Goal: Information Seeking & Learning: Learn about a topic

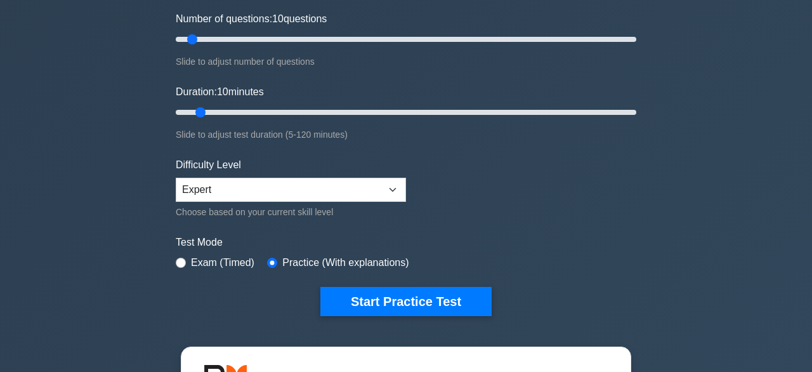
scroll to position [166, 0]
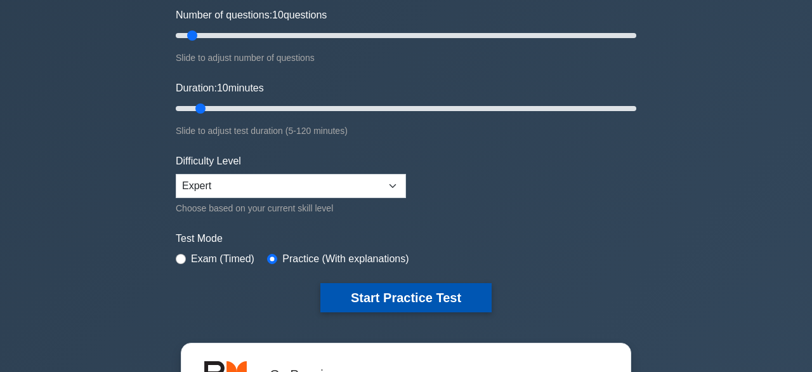
click at [405, 294] on button "Start Practice Test" at bounding box center [405, 297] width 171 height 29
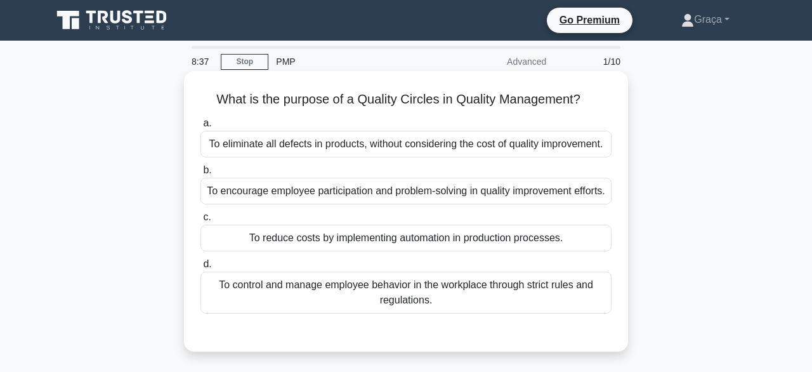
click at [434, 251] on div "To reduce costs by implementing automation in production processes." at bounding box center [405, 237] width 411 height 27
click at [200, 221] on input "c. To reduce costs by implementing automation in production processes." at bounding box center [200, 217] width 0 height 8
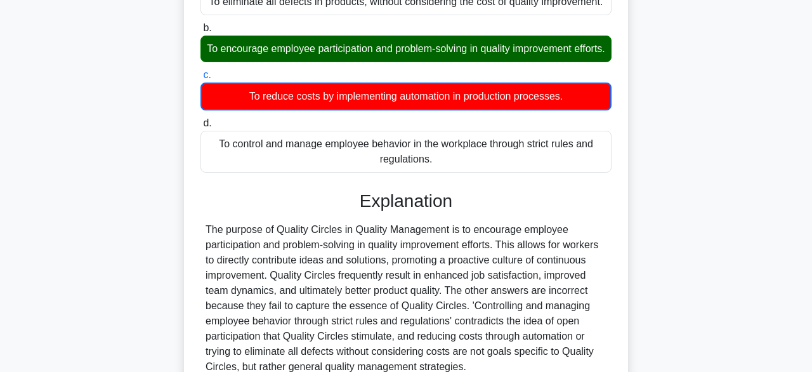
scroll to position [145, 0]
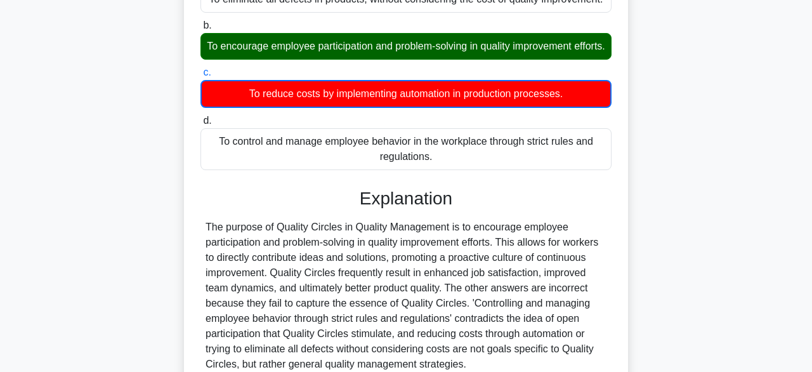
click at [434, 254] on div "The purpose of Quality Circles in Quality Management is to encourage employee p…" at bounding box center [405, 295] width 401 height 152
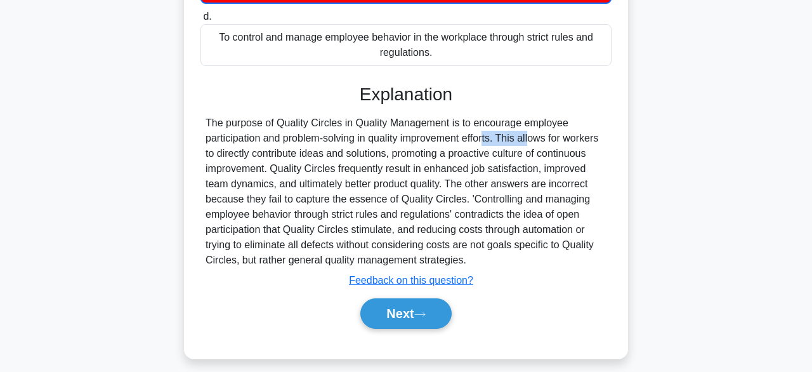
scroll to position [256, 0]
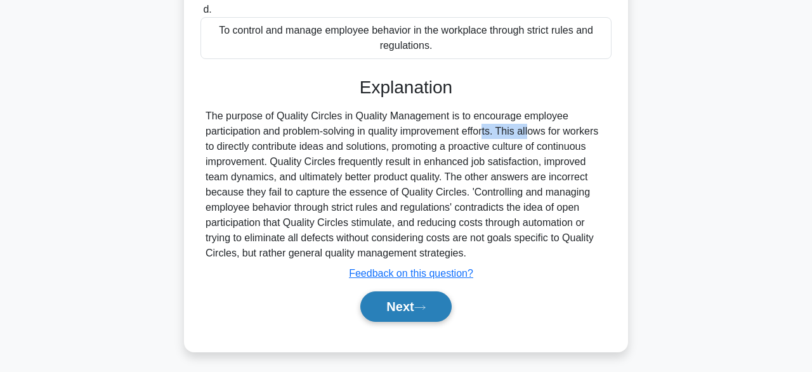
click at [401, 321] on button "Next" at bounding box center [405, 306] width 91 height 30
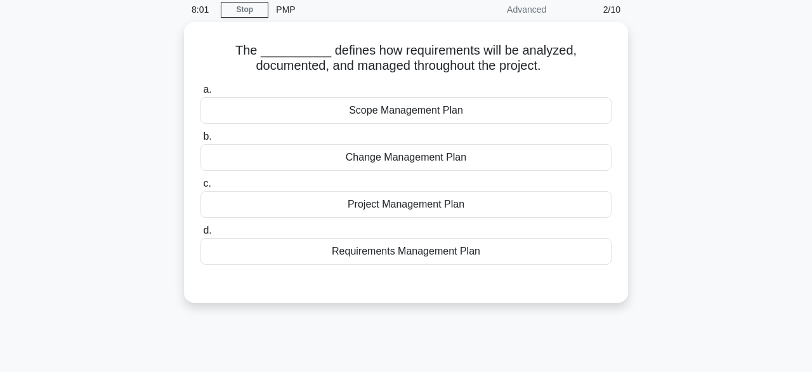
scroll to position [50, 0]
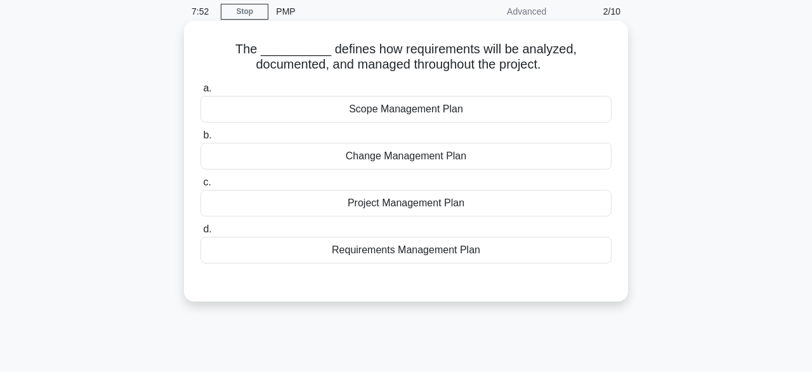
click at [438, 108] on div "Scope Management Plan" at bounding box center [405, 109] width 411 height 27
click at [200, 93] on input "a. Scope Management Plan" at bounding box center [200, 88] width 0 height 8
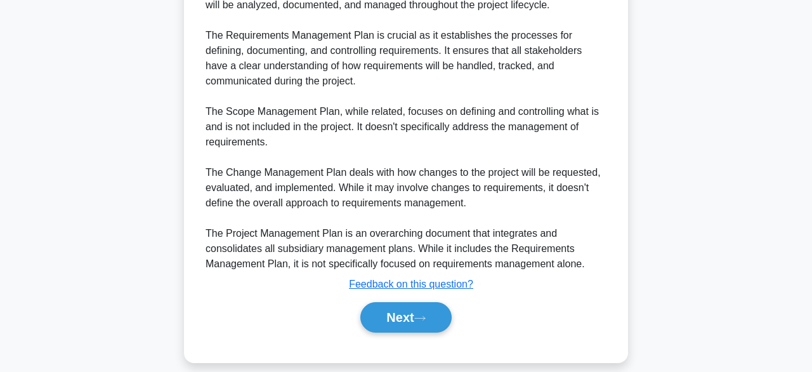
scroll to position [410, 0]
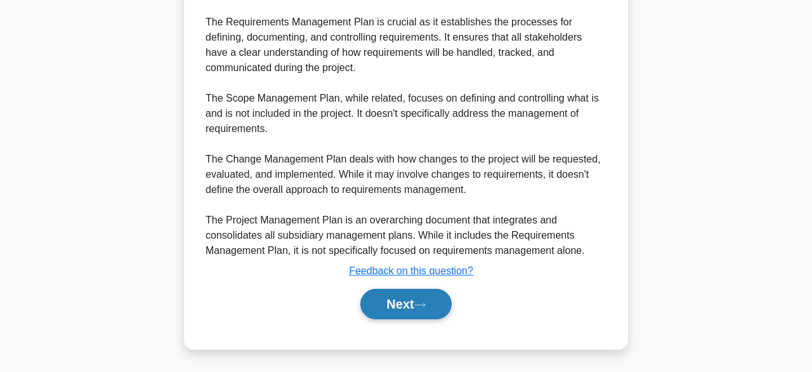
click at [389, 300] on button "Next" at bounding box center [405, 303] width 91 height 30
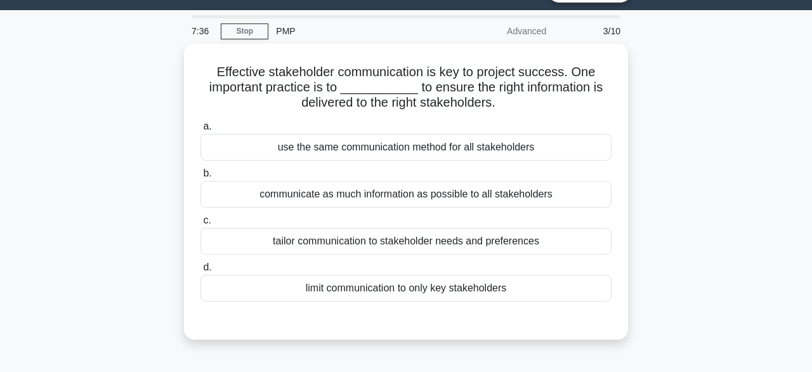
scroll to position [25, 0]
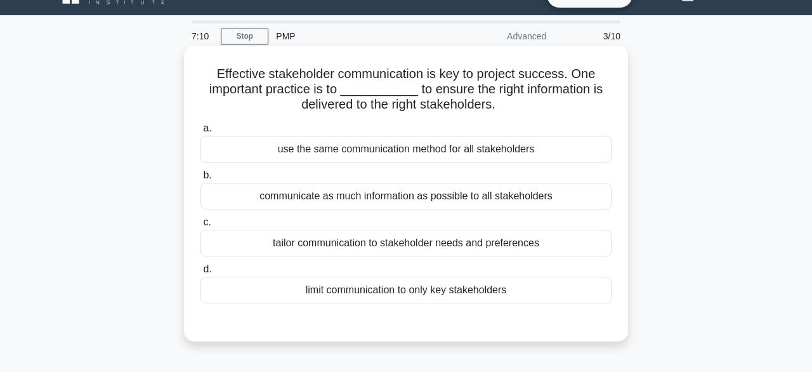
click at [366, 240] on div "tailor communication to stakeholder needs and preferences" at bounding box center [405, 243] width 411 height 27
click at [200, 226] on input "c. tailor communication to stakeholder needs and preferences" at bounding box center [200, 222] width 0 height 8
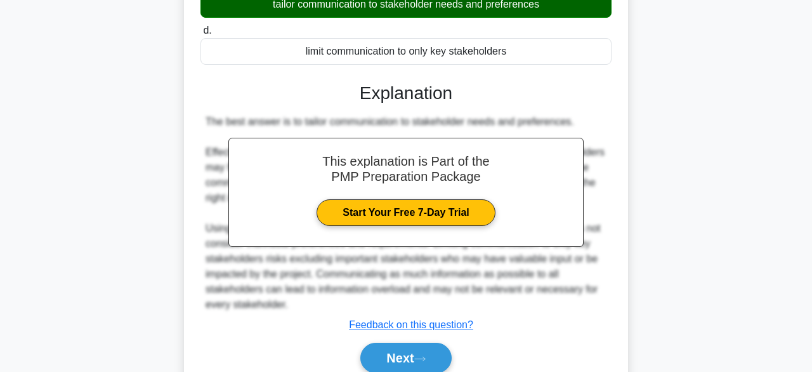
scroll to position [317, 0]
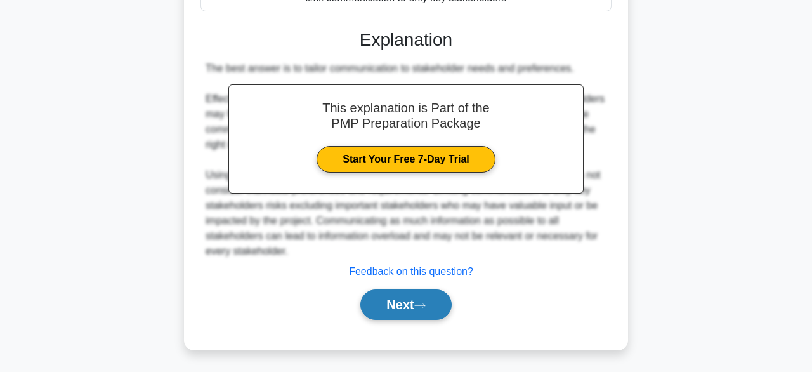
click at [404, 300] on button "Next" at bounding box center [405, 304] width 91 height 30
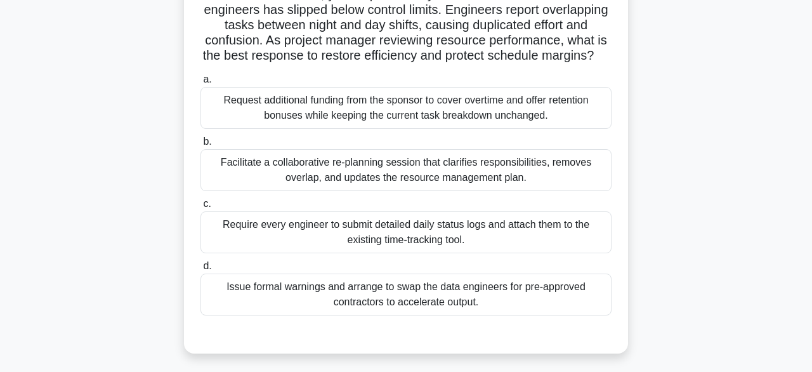
scroll to position [80, 0]
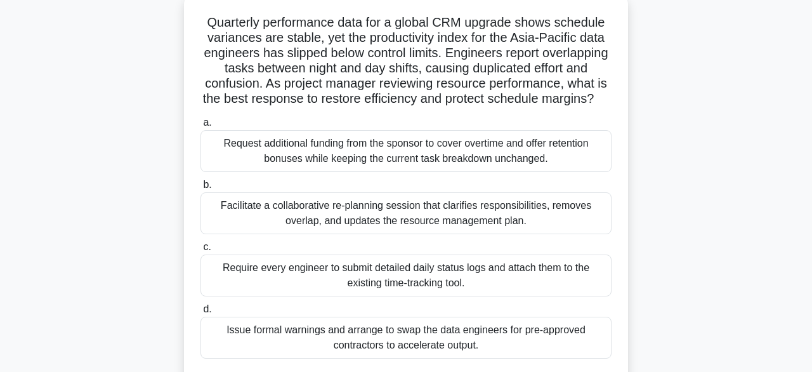
click at [735, 209] on div "Quarterly performance data for a global CRM upgrade shows schedule variances ar…" at bounding box center [405, 202] width 723 height 417
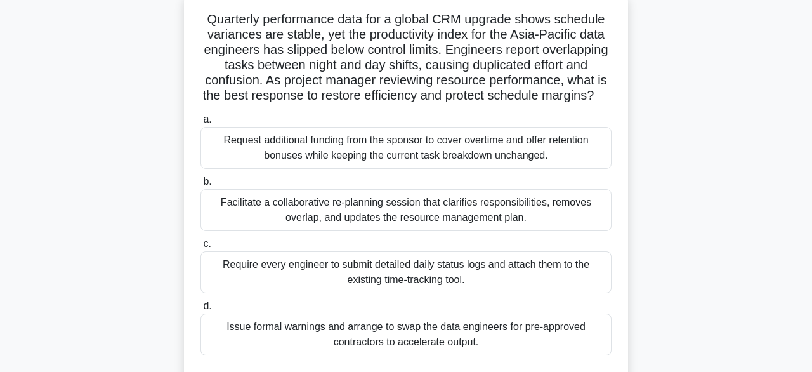
drag, startPoint x: 735, startPoint y: 209, endPoint x: 586, endPoint y: 177, distance: 151.7
click at [586, 177] on div "Quarterly performance data for a global CRM upgrade shows schedule variances ar…" at bounding box center [405, 202] width 723 height 417
click at [586, 177] on label "b. Facilitate a collaborative re-planning session that clarifies responsibiliti…" at bounding box center [405, 202] width 411 height 57
click at [200, 178] on input "b. Facilitate a collaborative re-planning session that clarifies responsibiliti…" at bounding box center [200, 182] width 0 height 8
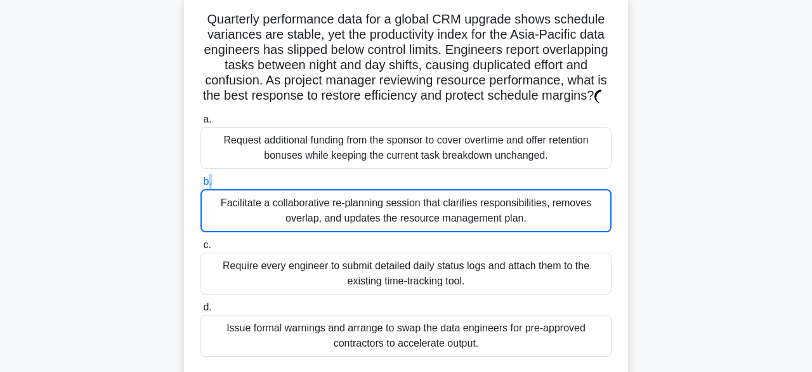
click at [586, 177] on label "b. Facilitate a collaborative re-planning session that clarifies responsibiliti…" at bounding box center [405, 203] width 411 height 58
click at [200, 178] on input "b. Facilitate a collaborative re-planning session that clarifies responsibiliti…" at bounding box center [200, 182] width 0 height 8
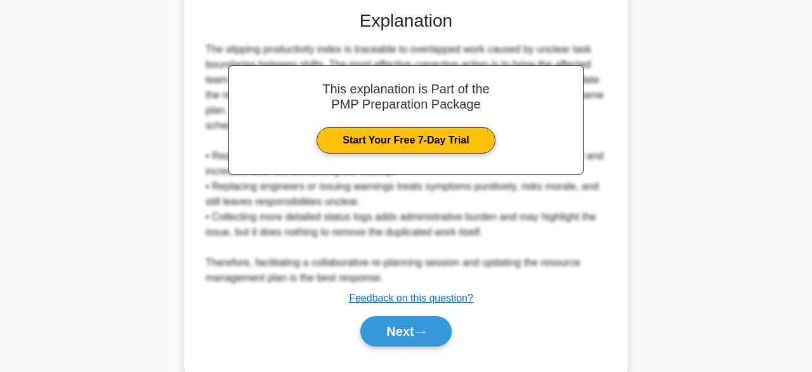
scroll to position [453, 0]
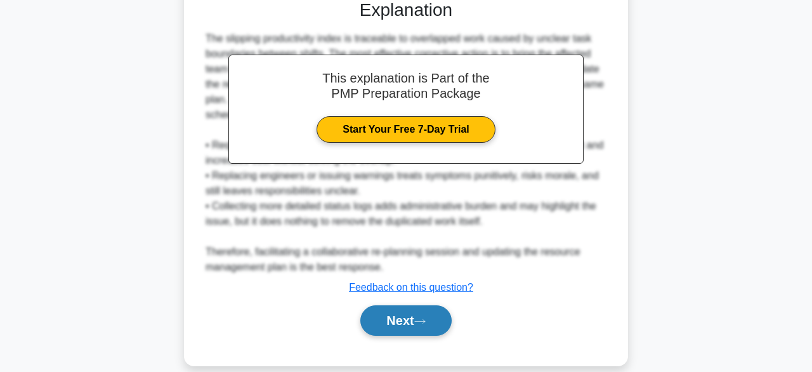
click at [413, 316] on button "Next" at bounding box center [405, 320] width 91 height 30
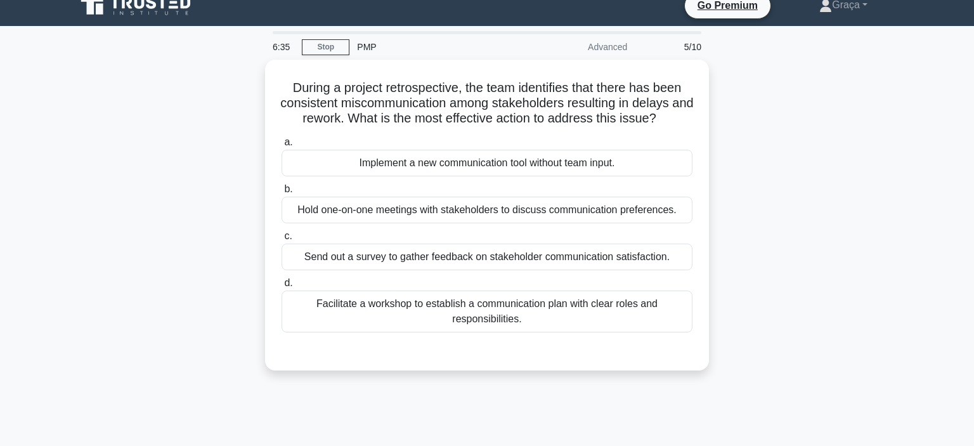
scroll to position [0, 0]
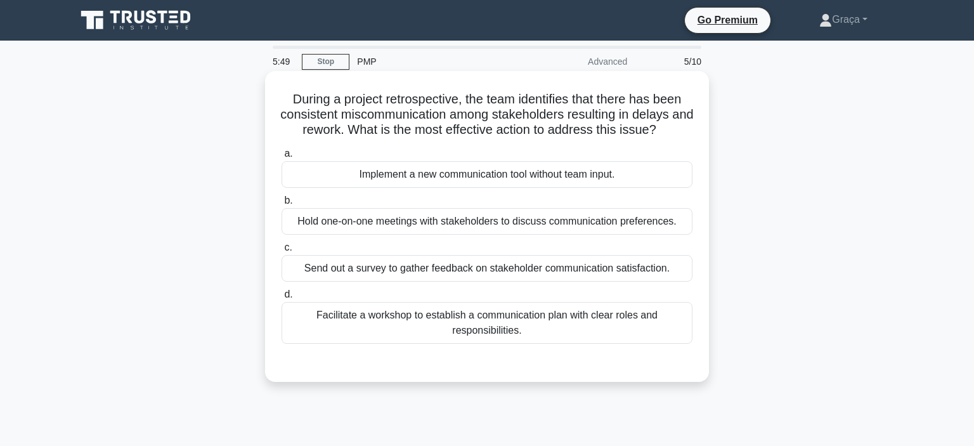
click at [559, 217] on div "Hold one-on-one meetings with stakeholders to discuss communication preferences." at bounding box center [486, 221] width 411 height 27
click at [281, 205] on input "b. Hold one-on-one meetings with stakeholders to discuss communication preferen…" at bounding box center [281, 201] width 0 height 8
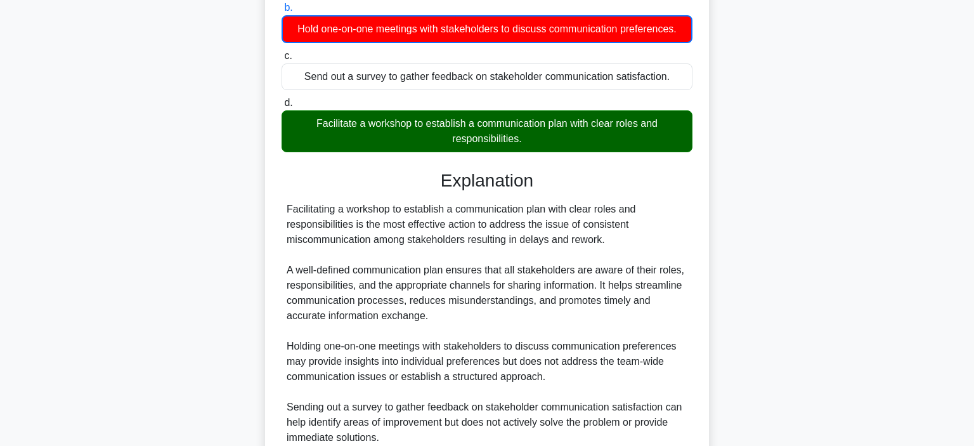
scroll to position [382, 0]
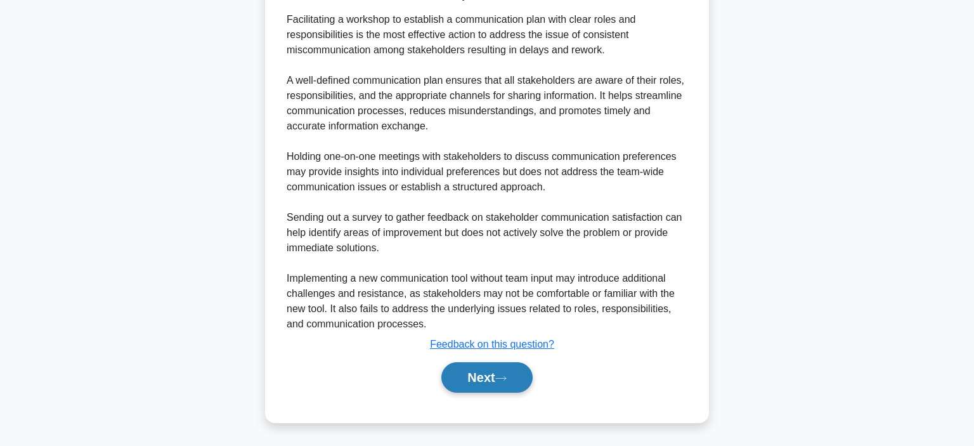
click at [496, 370] on button "Next" at bounding box center [486, 377] width 91 height 30
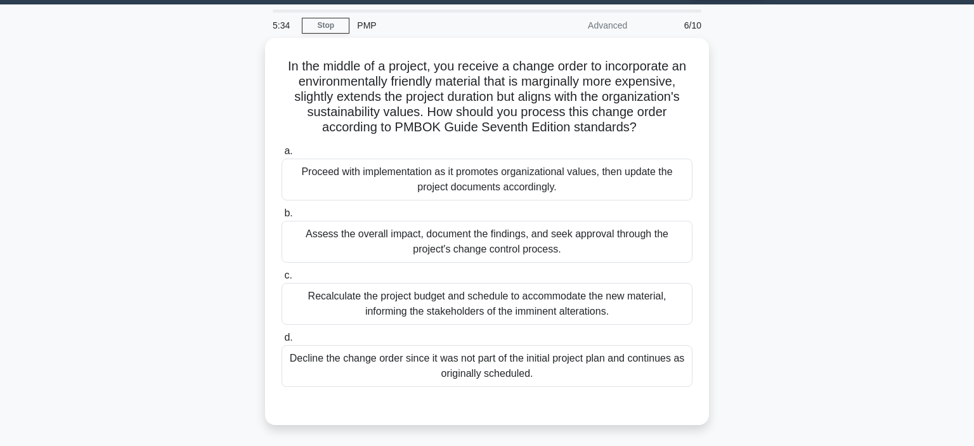
scroll to position [0, 0]
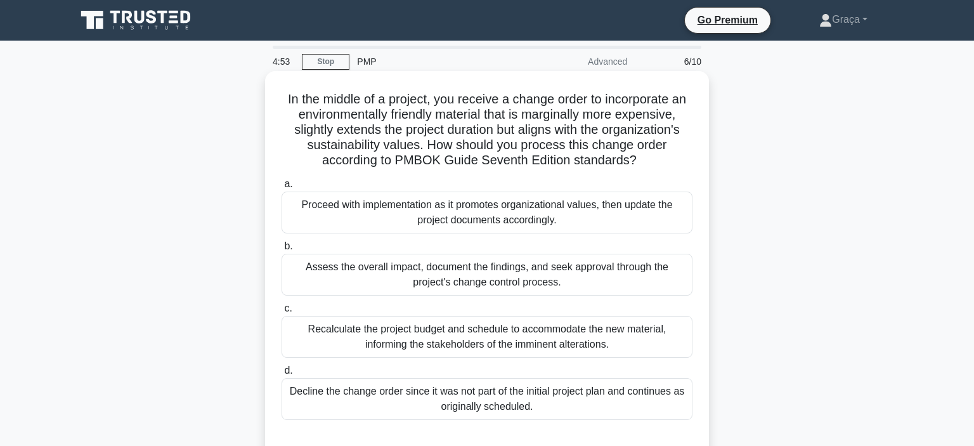
click at [503, 267] on div "Assess the overall impact, document the findings, and seek approval through the…" at bounding box center [486, 275] width 411 height 42
click at [281, 250] on input "b. Assess the overall impact, document the findings, and seek approval through …" at bounding box center [281, 246] width 0 height 8
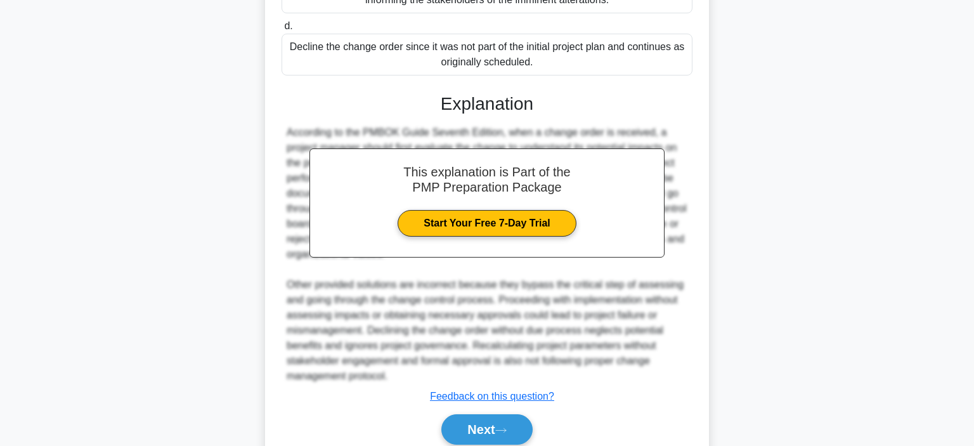
scroll to position [349, 0]
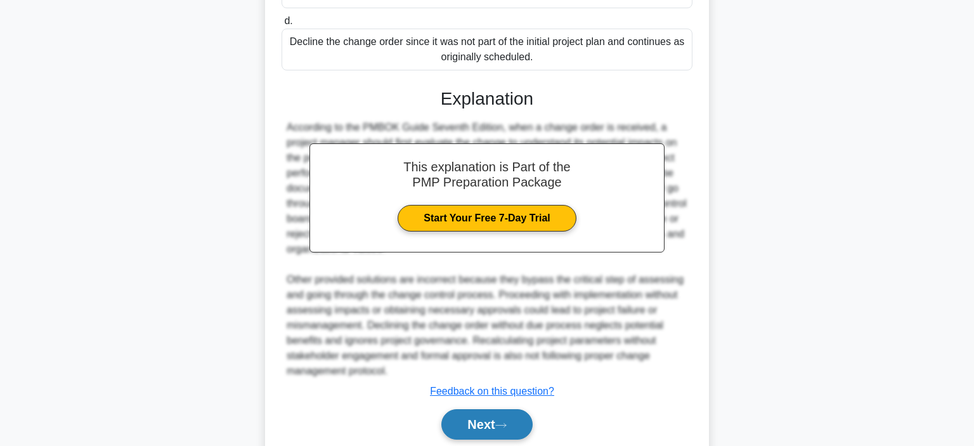
click at [503, 371] on button "Next" at bounding box center [486, 424] width 91 height 30
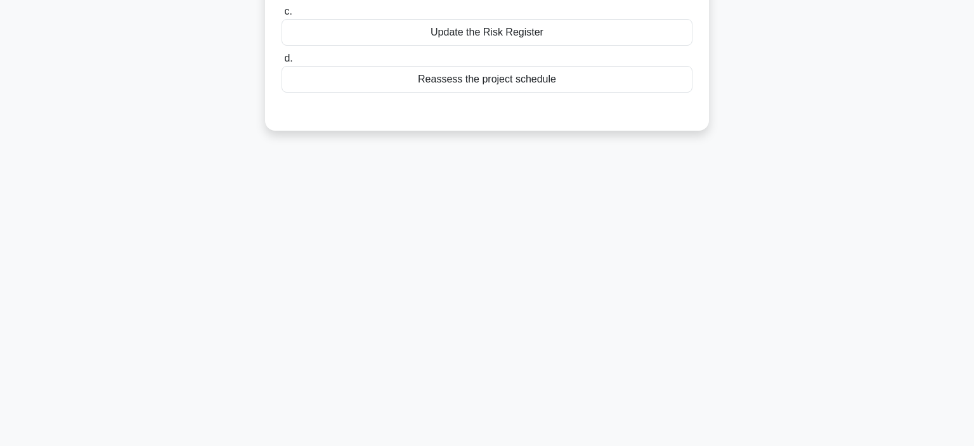
scroll to position [0, 0]
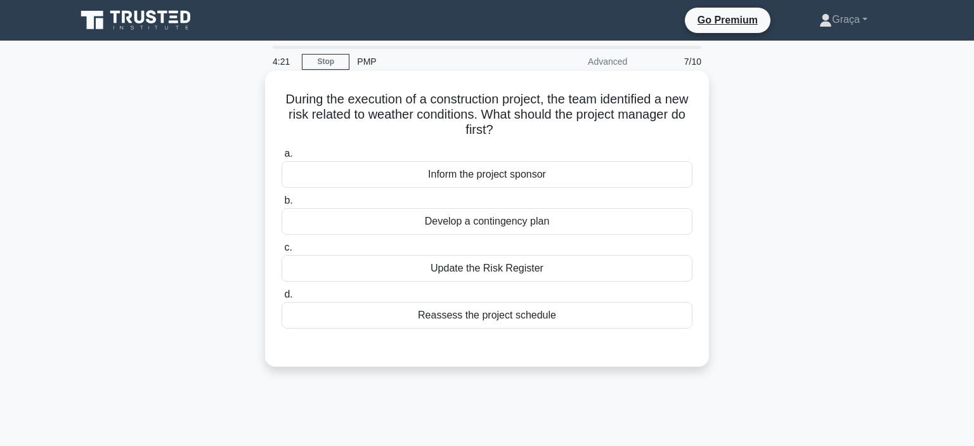
click at [519, 272] on div "Update the Risk Register" at bounding box center [486, 268] width 411 height 27
click at [281, 252] on input "c. Update the Risk Register" at bounding box center [281, 247] width 0 height 8
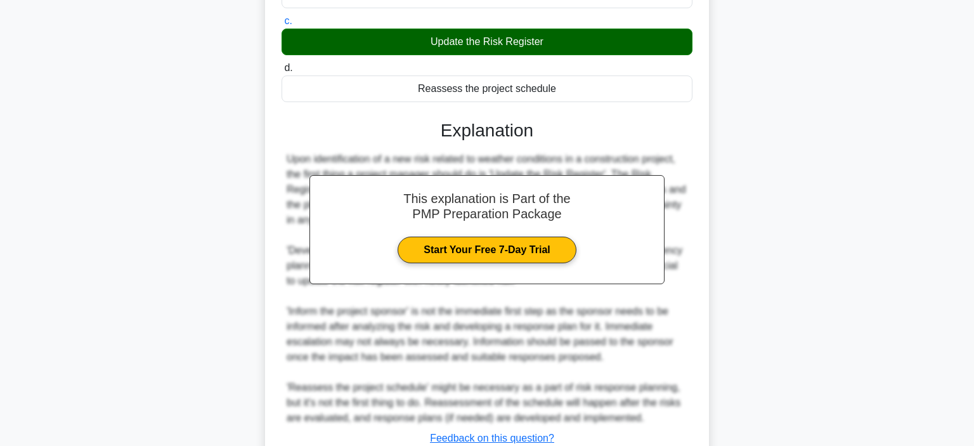
scroll to position [320, 0]
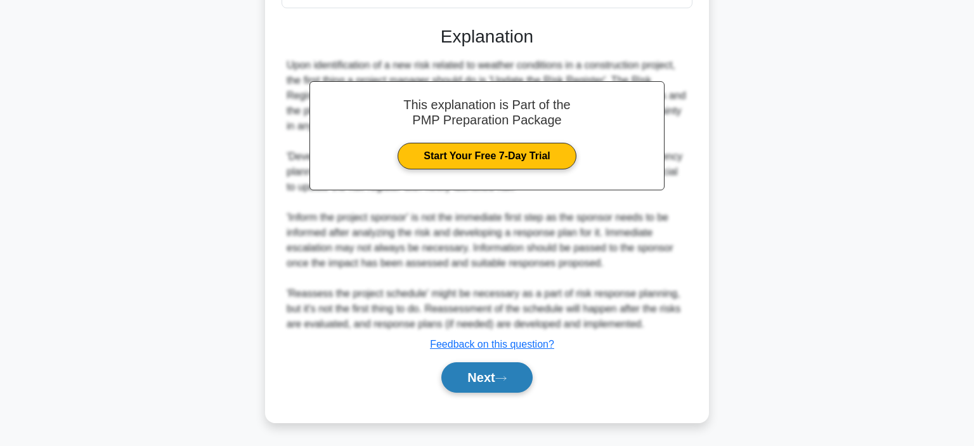
click at [477, 371] on button "Next" at bounding box center [486, 377] width 91 height 30
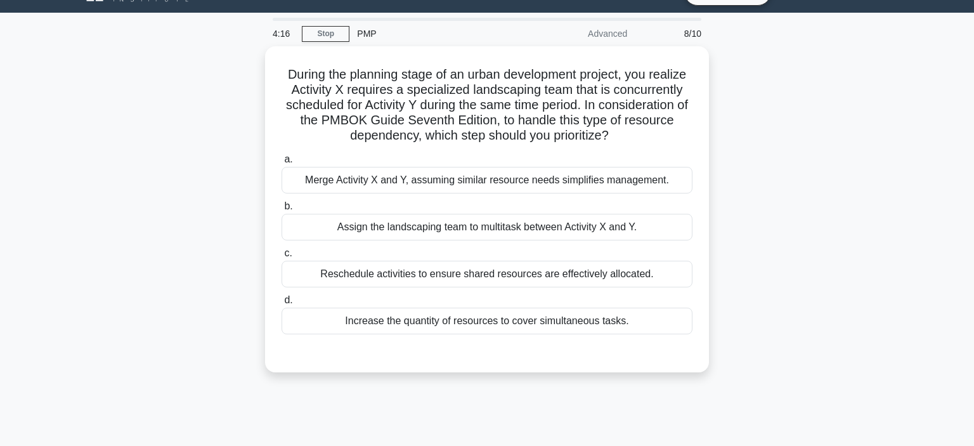
scroll to position [28, 0]
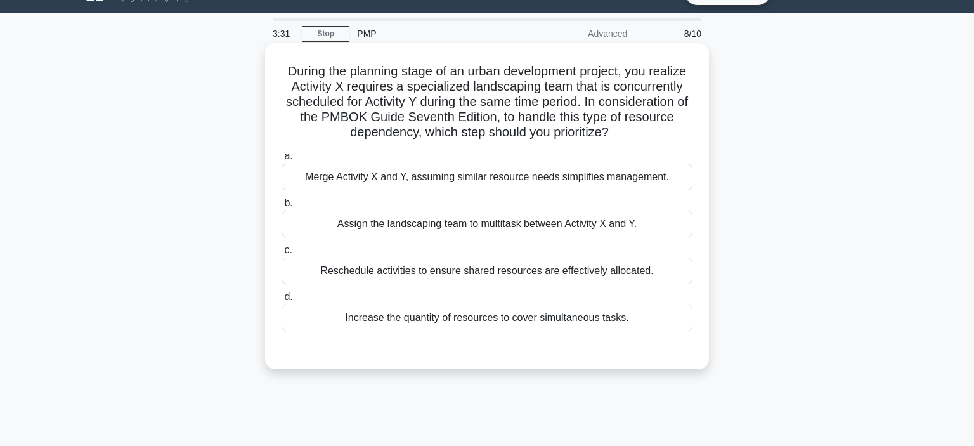
click at [507, 271] on div "Reschedule activities to ensure shared resources are effectively allocated." at bounding box center [486, 270] width 411 height 27
click at [281, 254] on input "c. Reschedule activities to ensure shared resources are effectively allocated." at bounding box center [281, 250] width 0 height 8
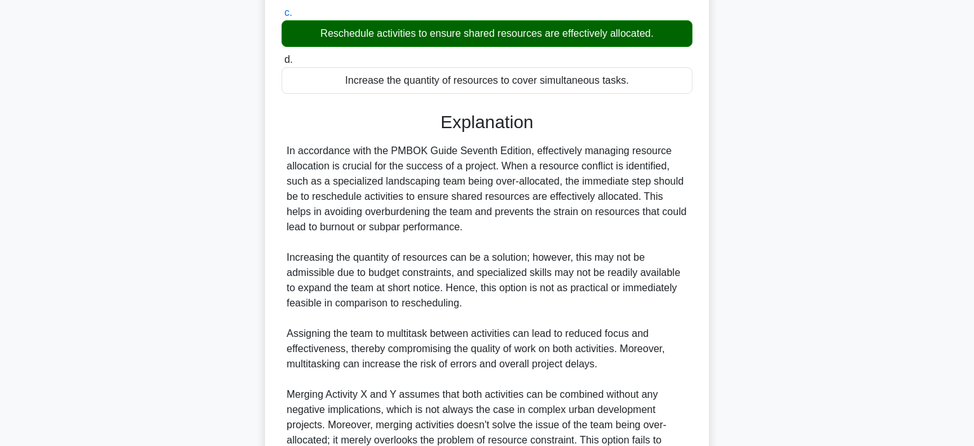
scroll to position [396, 0]
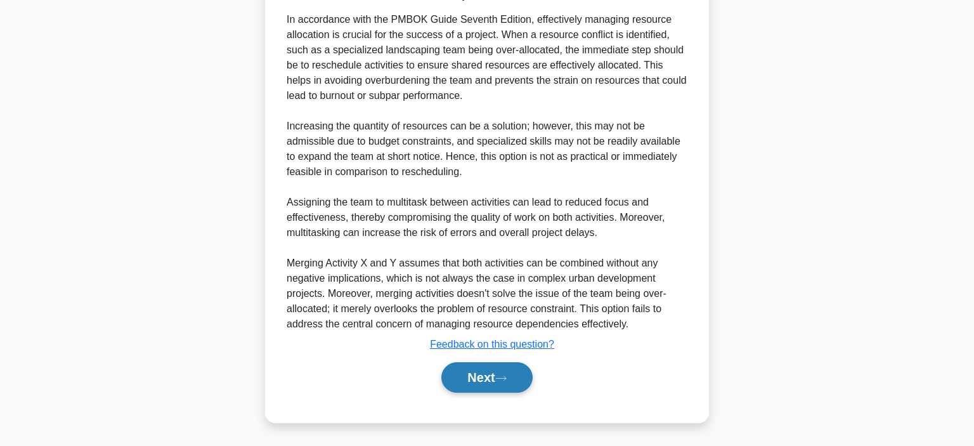
click at [479, 371] on button "Next" at bounding box center [486, 377] width 91 height 30
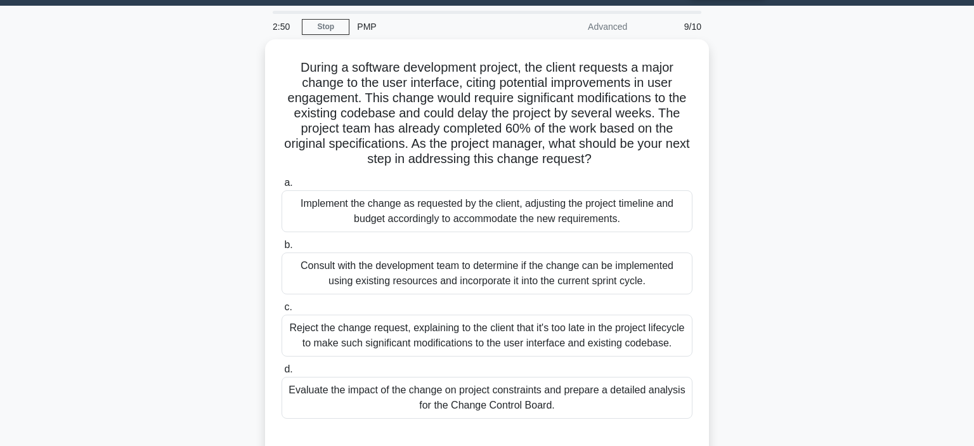
scroll to position [37, 0]
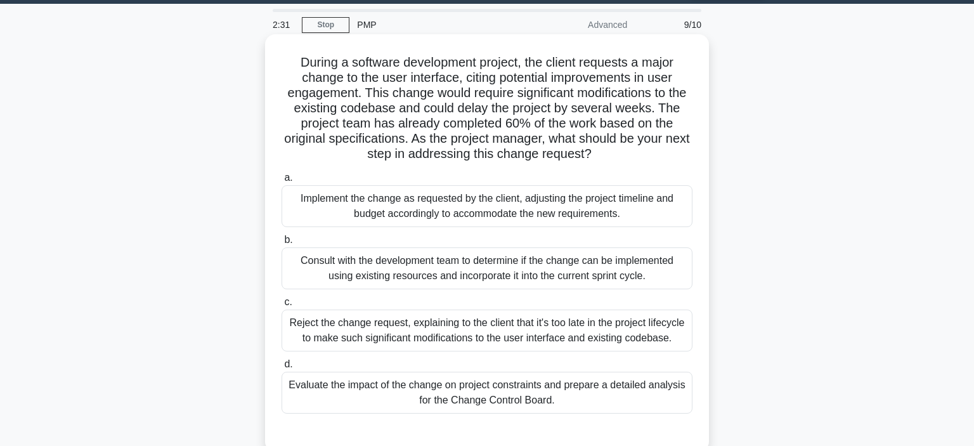
click at [514, 371] on div "Evaluate the impact of the change on project constraints and prepare a detailed…" at bounding box center [486, 393] width 411 height 42
click at [281, 368] on input "d. Evaluate the impact of the change on project constraints and prepare a detai…" at bounding box center [281, 364] width 0 height 8
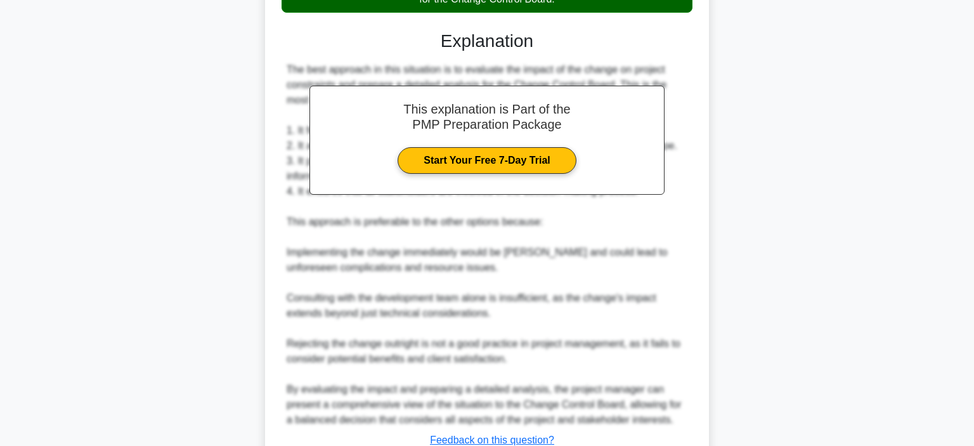
scroll to position [533, 0]
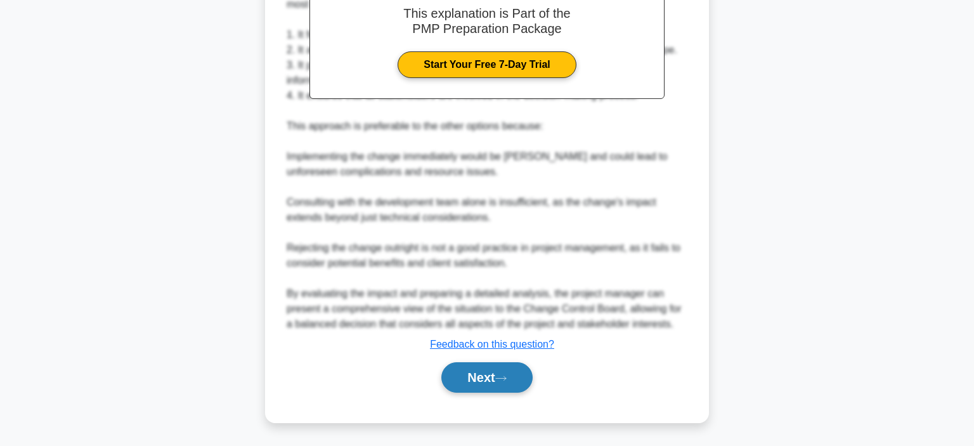
click at [494, 371] on button "Next" at bounding box center [486, 377] width 91 height 30
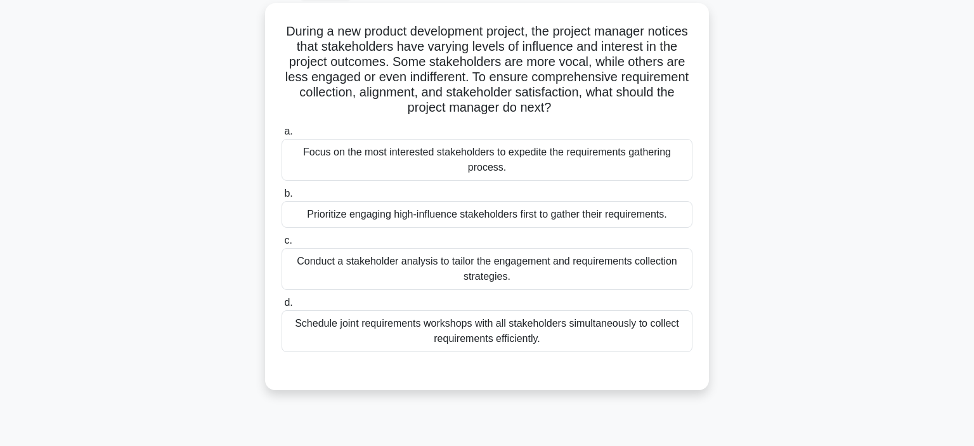
scroll to position [71, 0]
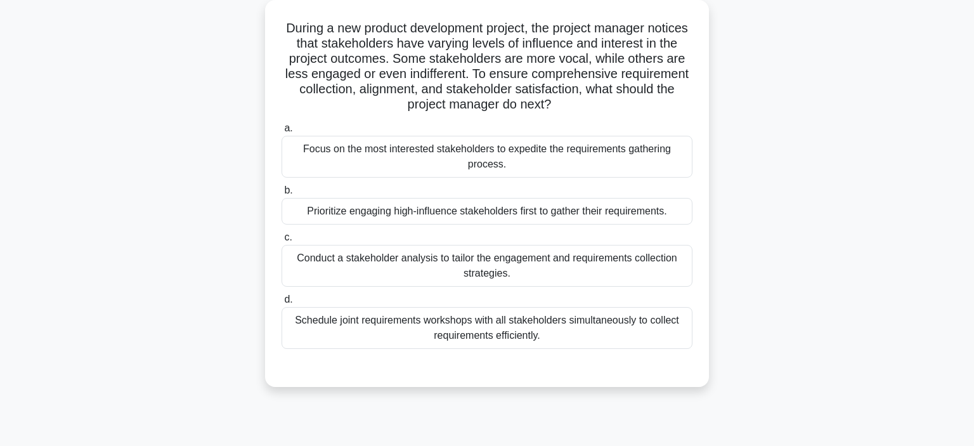
click at [500, 266] on div "Conduct a stakeholder analysis to tailor the engagement and requirements collec…" at bounding box center [486, 266] width 411 height 42
click at [281, 242] on input "c. Conduct a stakeholder analysis to tailor the engagement and requirements col…" at bounding box center [281, 237] width 0 height 8
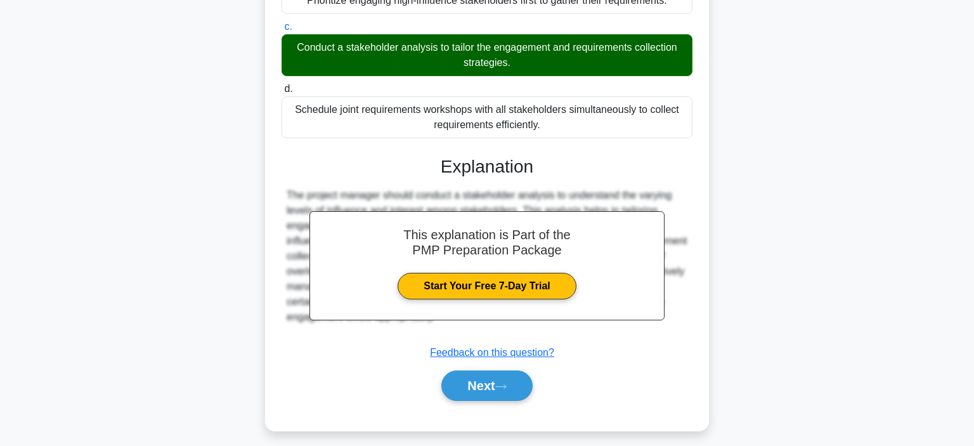
scroll to position [290, 0]
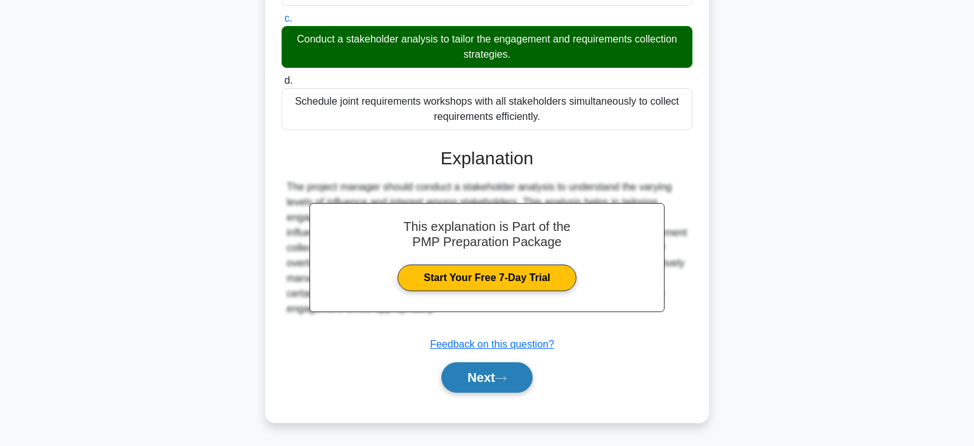
click at [481, 371] on button "Next" at bounding box center [486, 377] width 91 height 30
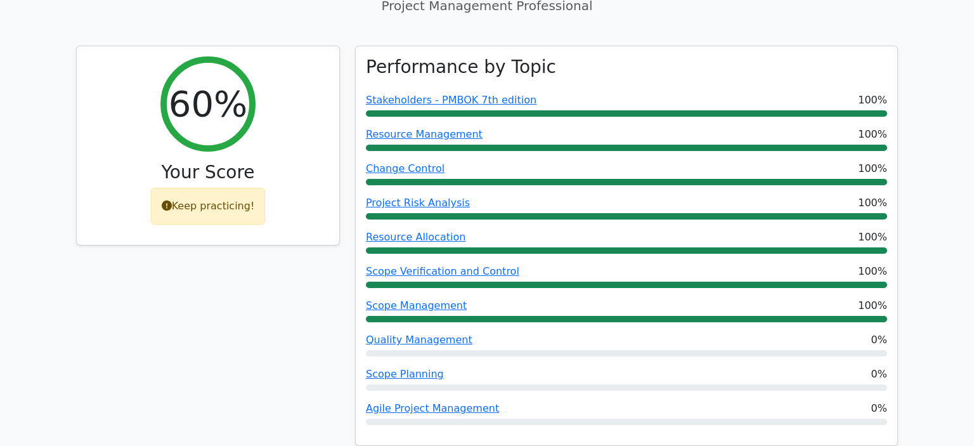
scroll to position [527, 0]
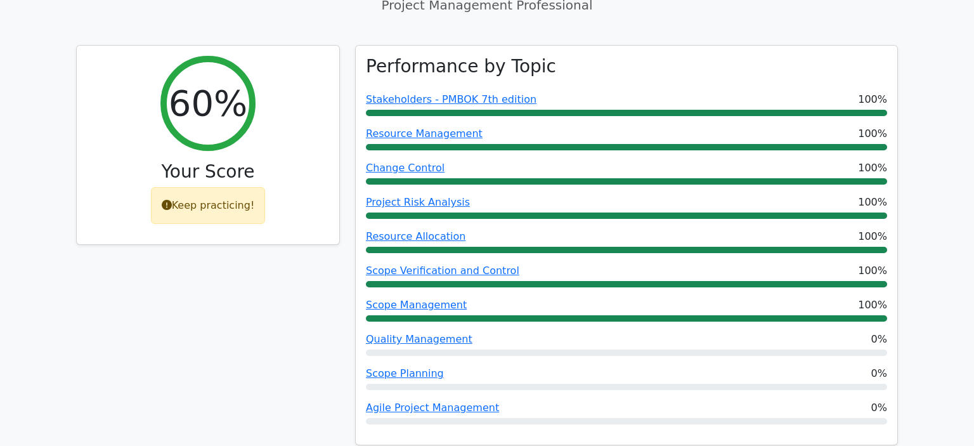
click at [481, 373] on div "Performance by Topic Stakeholders - PMBOK 7th edition 100% Resource Management …" at bounding box center [626, 245] width 541 height 399
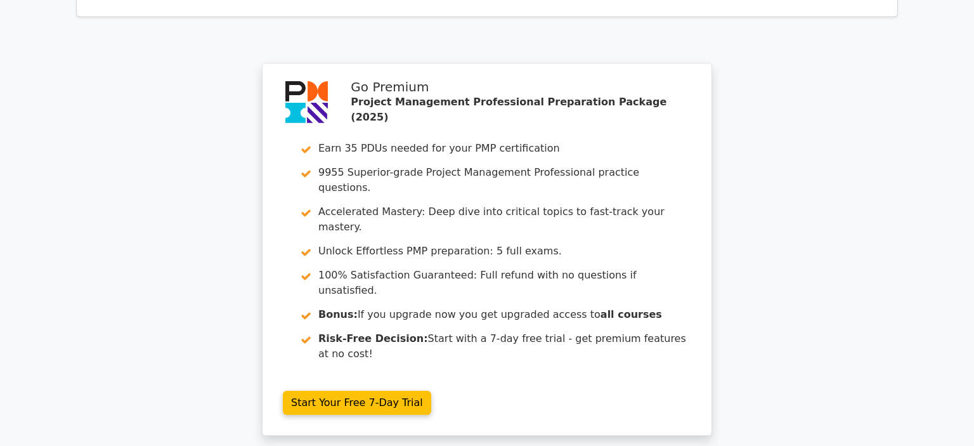
scroll to position [2163, 0]
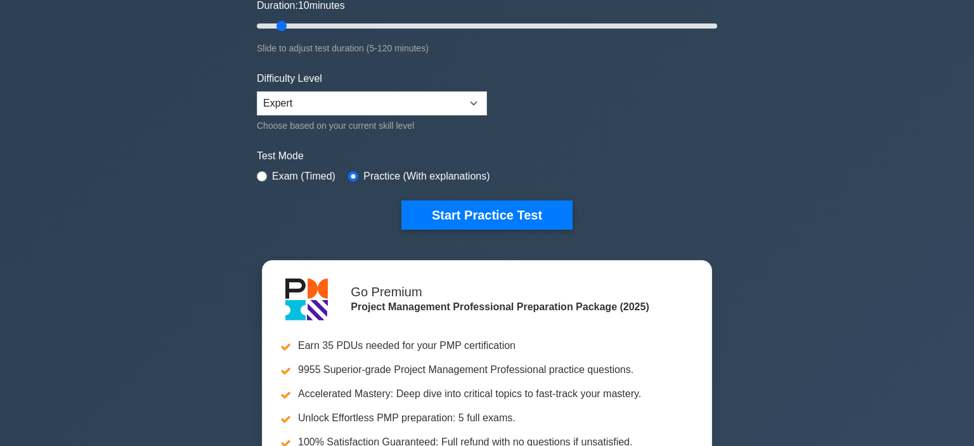
scroll to position [249, 0]
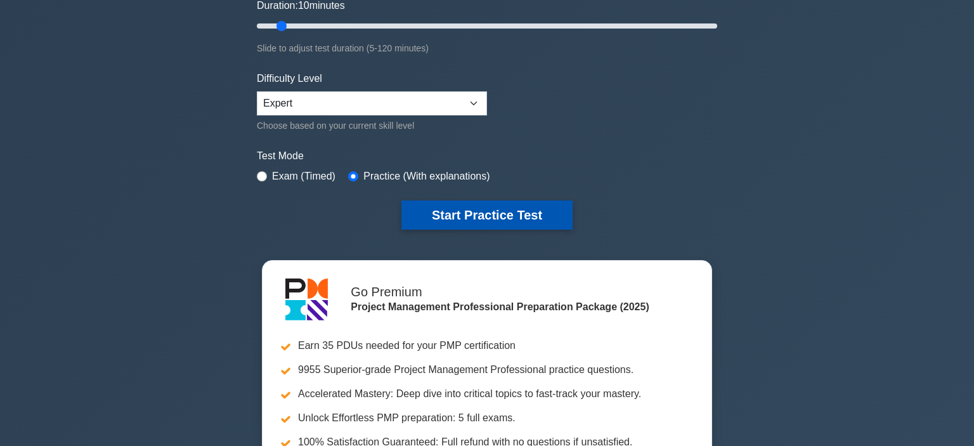
click at [488, 214] on button "Start Practice Test" at bounding box center [486, 214] width 171 height 29
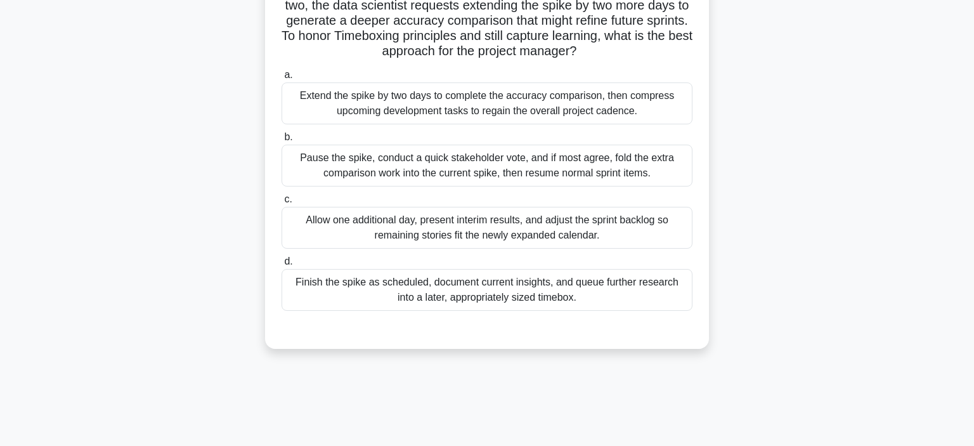
scroll to position [125, 0]
click at [523, 297] on div "Finish the spike as scheduled, document current insights, and queue further res…" at bounding box center [486, 289] width 411 height 42
click at [281, 265] on input "d. Finish the spike as scheduled, document current insights, and queue further …" at bounding box center [281, 261] width 0 height 8
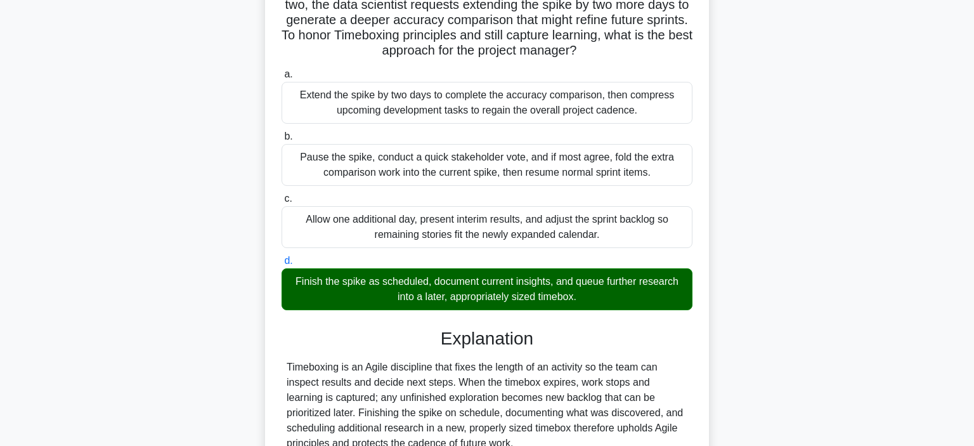
scroll to position [351, 0]
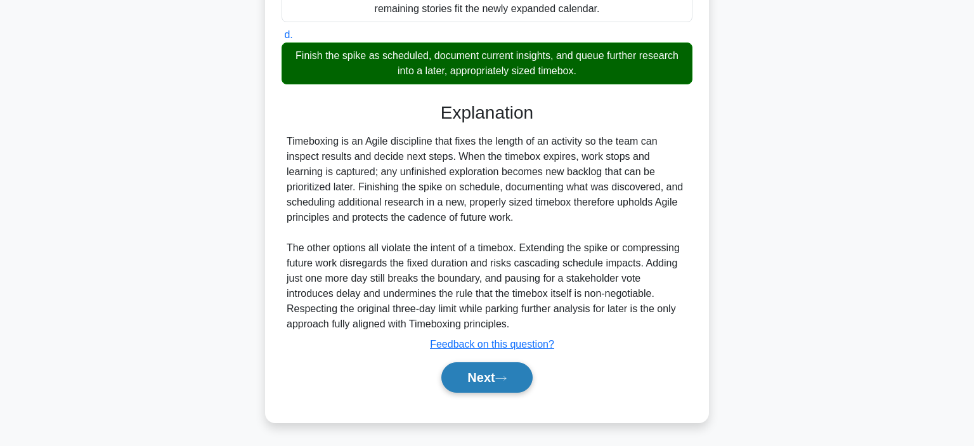
click at [482, 374] on button "Next" at bounding box center [486, 377] width 91 height 30
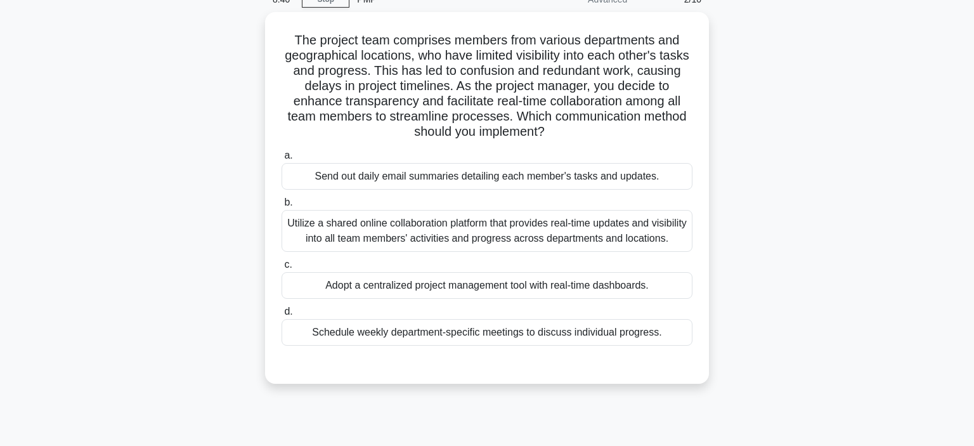
scroll to position [58, 0]
click at [495, 235] on div "Utilize a shared online collaboration platform that provides real-time updates …" at bounding box center [486, 231] width 411 height 42
click at [281, 207] on input "b. Utilize a shared online collaboration platform that provides real-time updat…" at bounding box center [281, 203] width 0 height 8
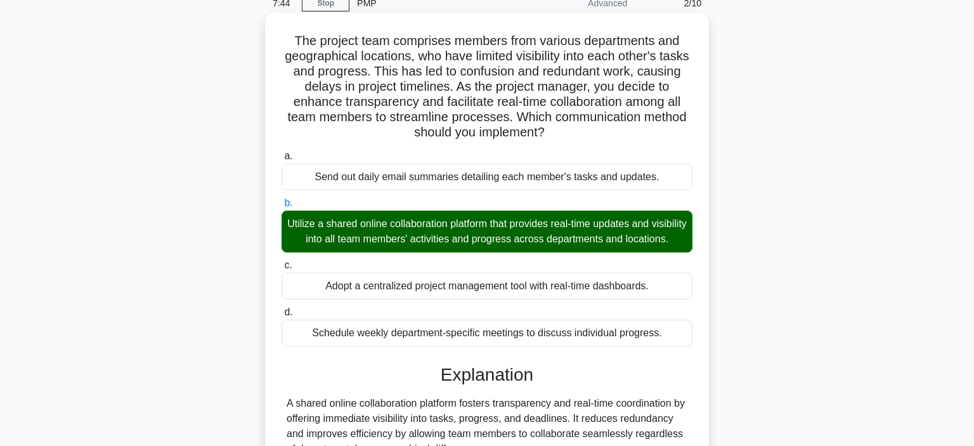
scroll to position [239, 0]
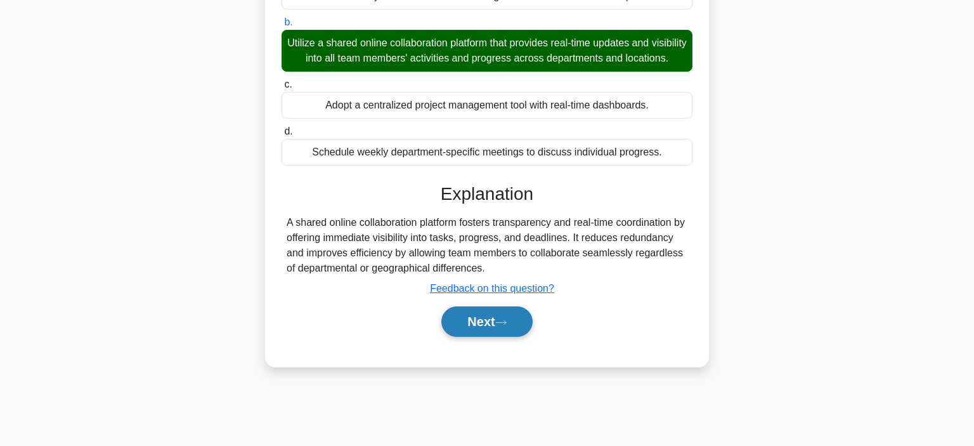
click at [482, 325] on button "Next" at bounding box center [486, 321] width 91 height 30
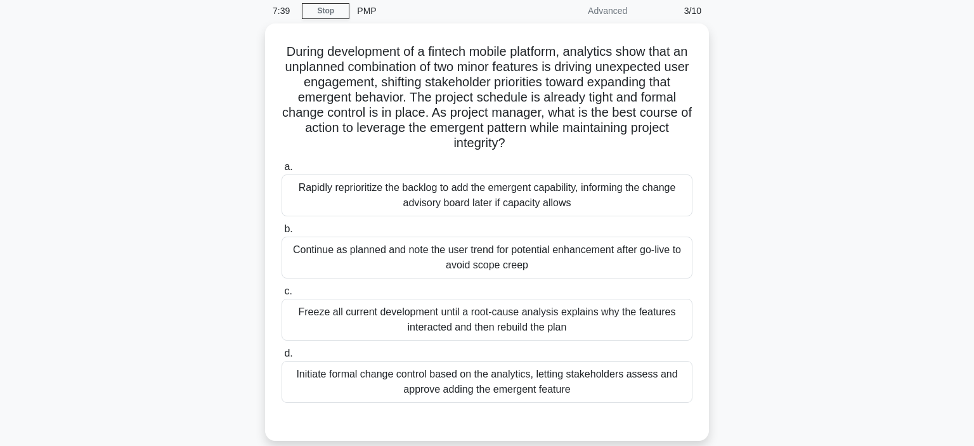
scroll to position [51, 0]
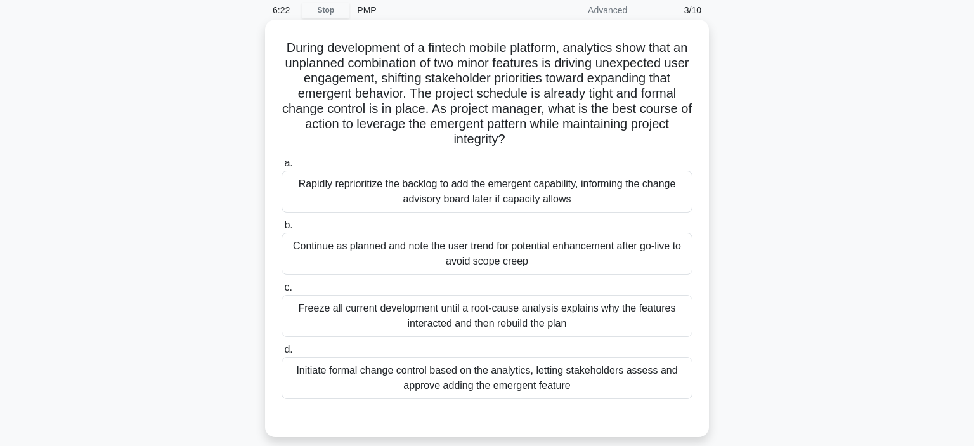
click at [475, 380] on div "Initiate formal change control based on the analytics, letting stakeholders ass…" at bounding box center [486, 378] width 411 height 42
click at [281, 354] on input "d. Initiate formal change control based on the analytics, letting stakeholders …" at bounding box center [281, 350] width 0 height 8
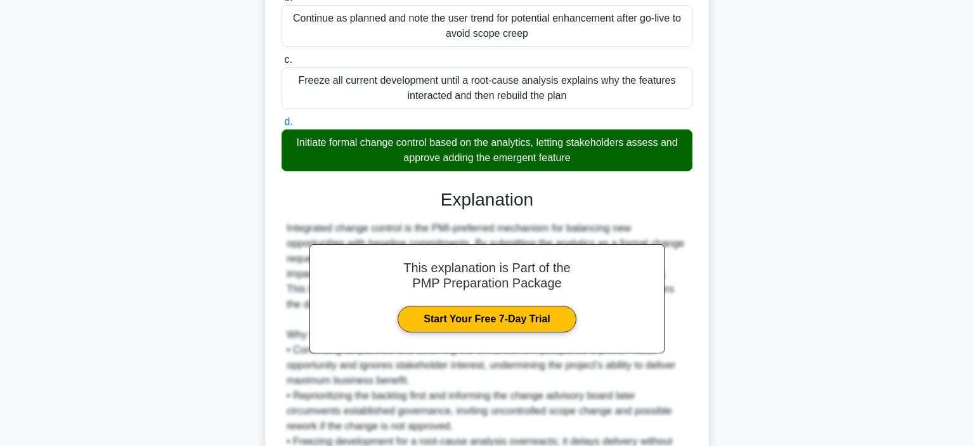
scroll to position [427, 0]
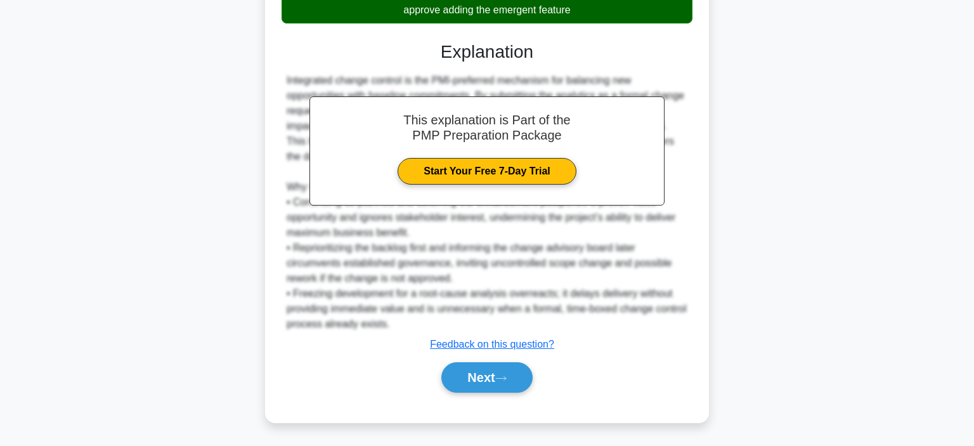
click at [475, 380] on button "Next" at bounding box center [486, 377] width 91 height 30
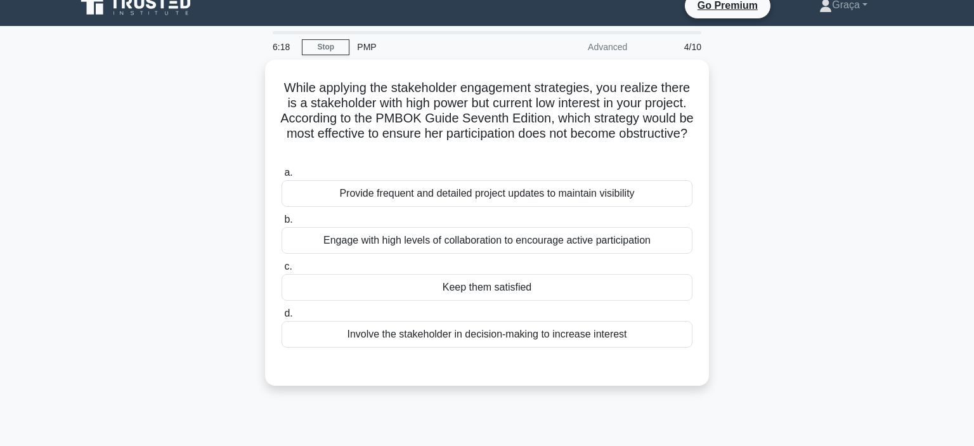
scroll to position [13, 0]
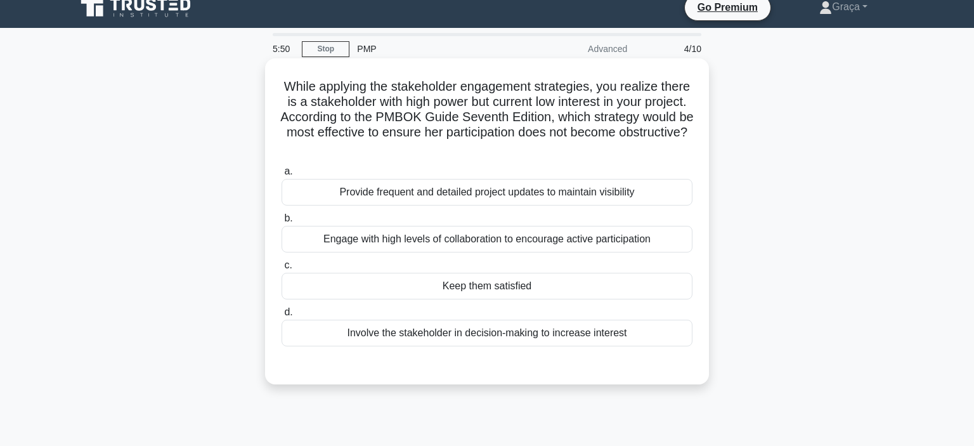
click at [478, 334] on div "Involve the stakeholder in decision-making to increase interest" at bounding box center [486, 333] width 411 height 27
click at [281, 316] on input "d. Involve the stakeholder in decision-making to increase interest" at bounding box center [281, 312] width 0 height 8
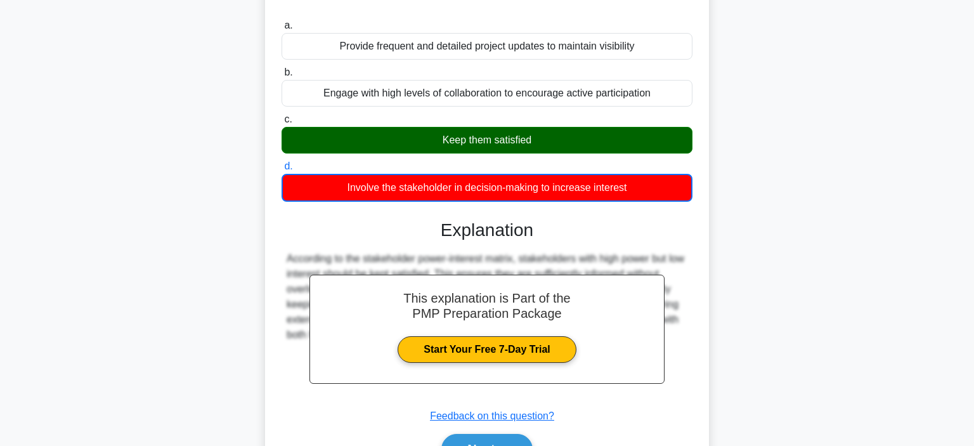
scroll to position [239, 0]
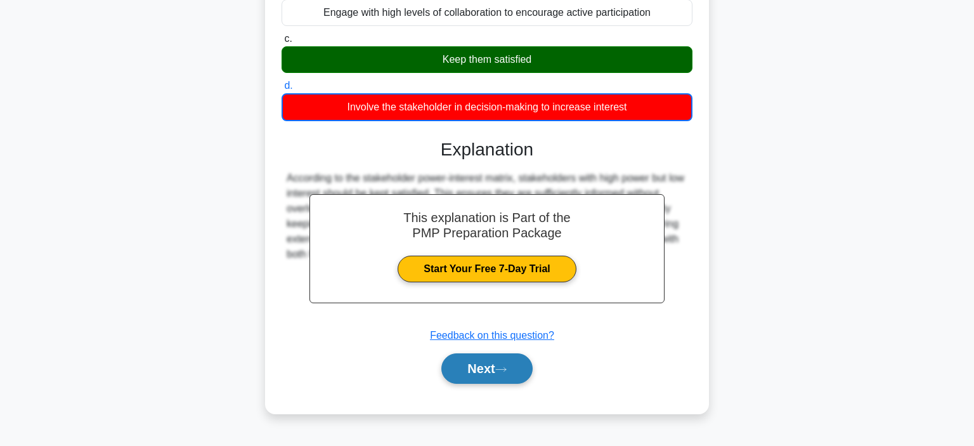
click at [468, 369] on button "Next" at bounding box center [486, 368] width 91 height 30
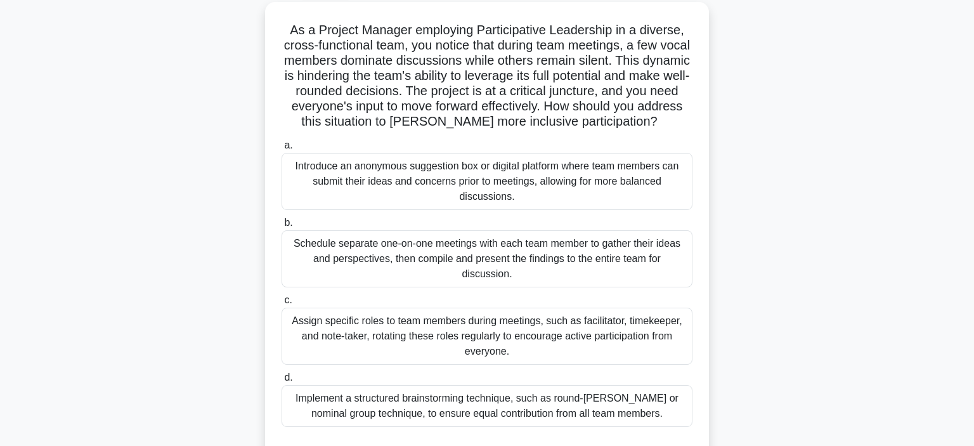
scroll to position [72, 0]
